Goal: Task Accomplishment & Management: Manage account settings

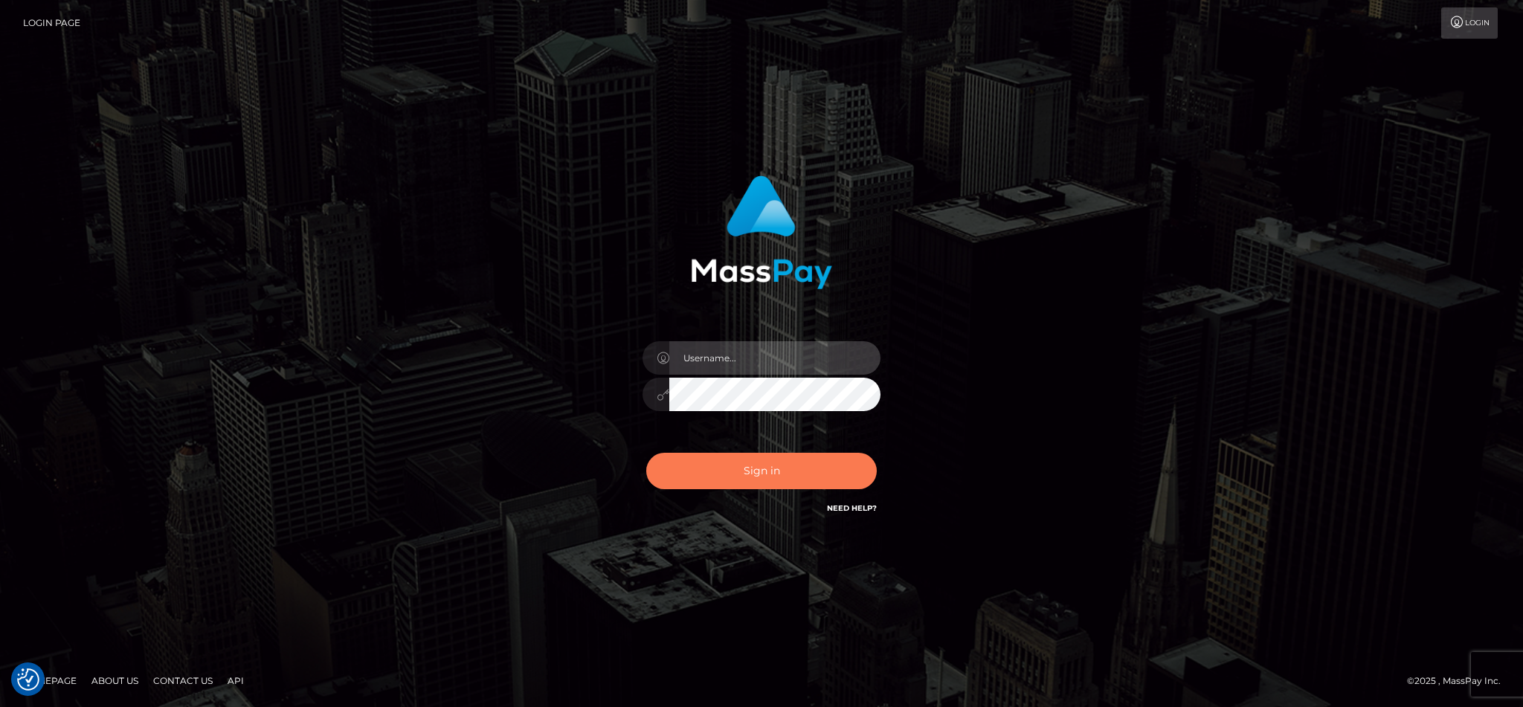
type input "cgomez.nvision"
click at [762, 477] on button "Sign in" at bounding box center [761, 471] width 231 height 36
type input "cgomez.nvision"
click at [762, 477] on button "Sign in" at bounding box center [761, 471] width 231 height 36
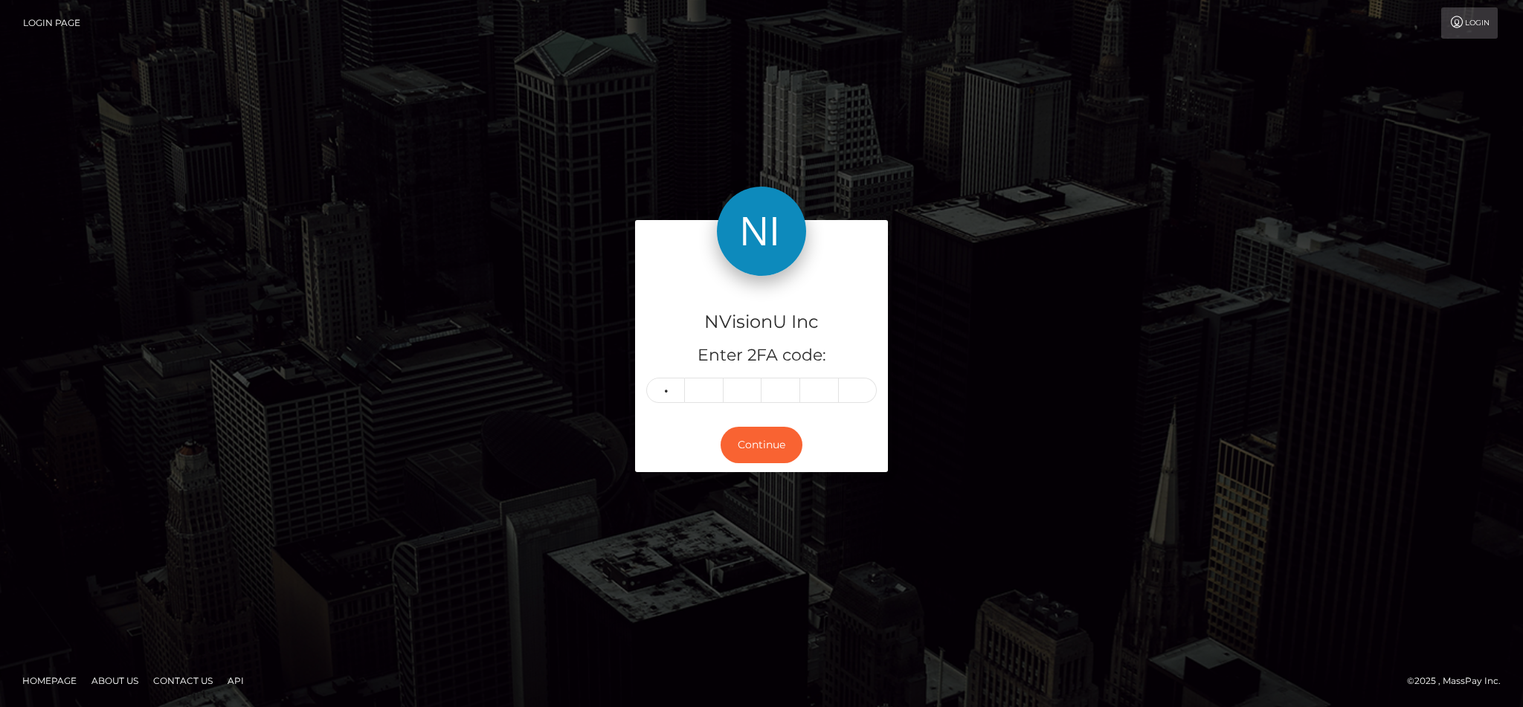
type input "3"
type input "0"
type input "9"
type input "7"
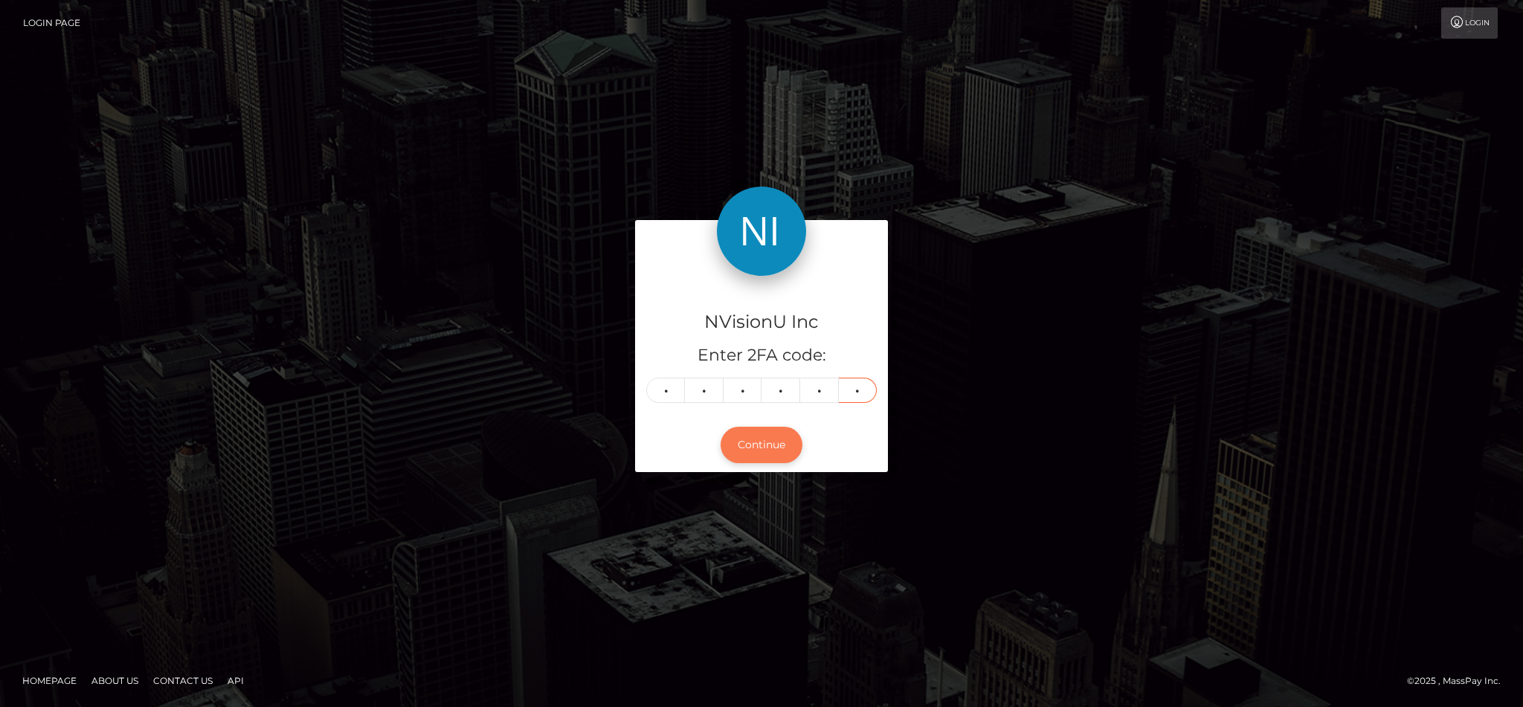
type input "4"
click at [771, 457] on button "Continue" at bounding box center [762, 445] width 82 height 36
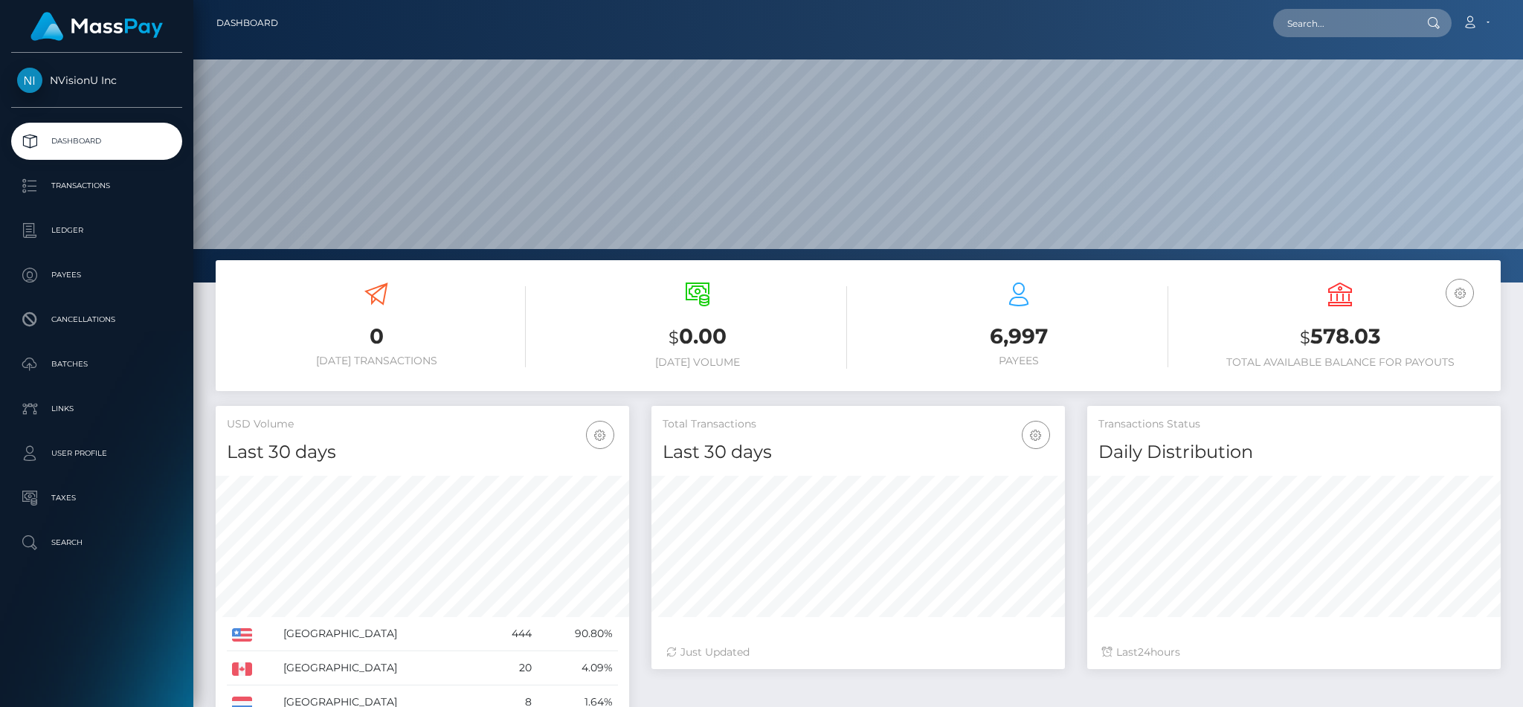
scroll to position [264, 413]
